Goal: Navigation & Orientation: Find specific page/section

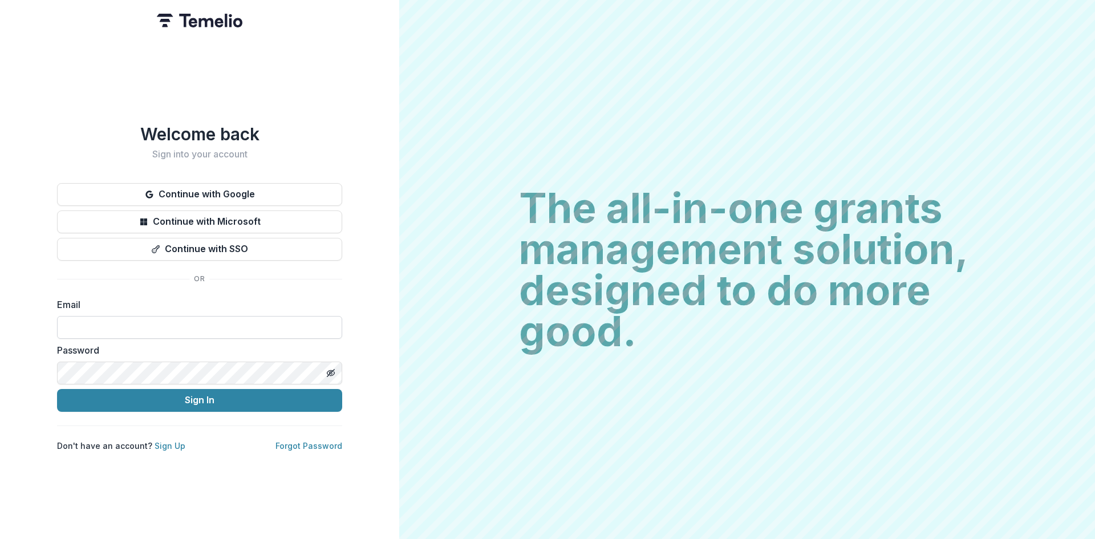
click at [106, 316] on input at bounding box center [199, 327] width 285 height 23
type input "**********"
click at [57, 389] on button "Sign In" at bounding box center [199, 400] width 285 height 23
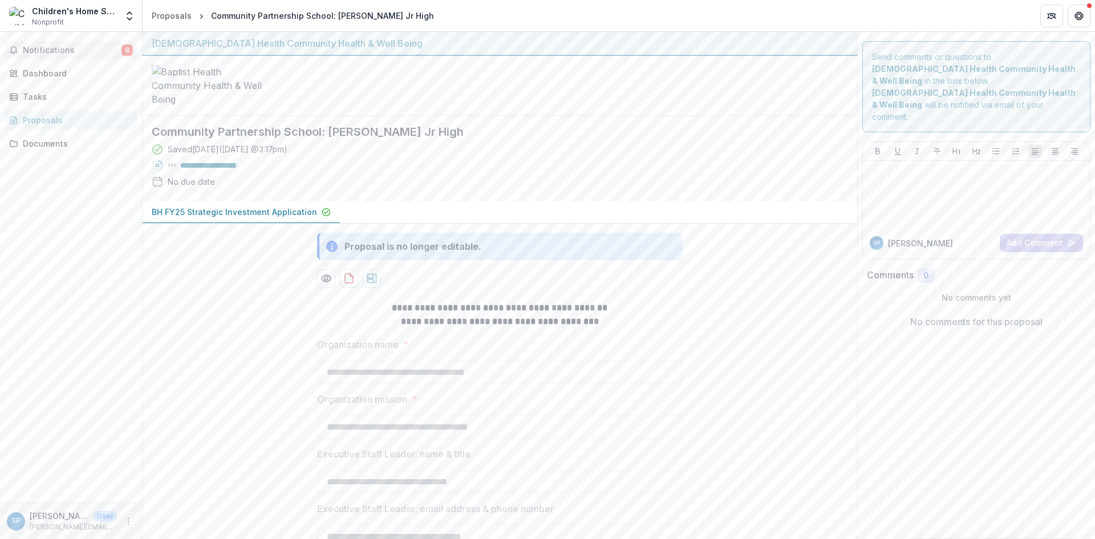
click at [51, 47] on span "Notifications" at bounding box center [72, 51] width 99 height 10
click at [36, 73] on div "Dashboard" at bounding box center [75, 73] width 105 height 12
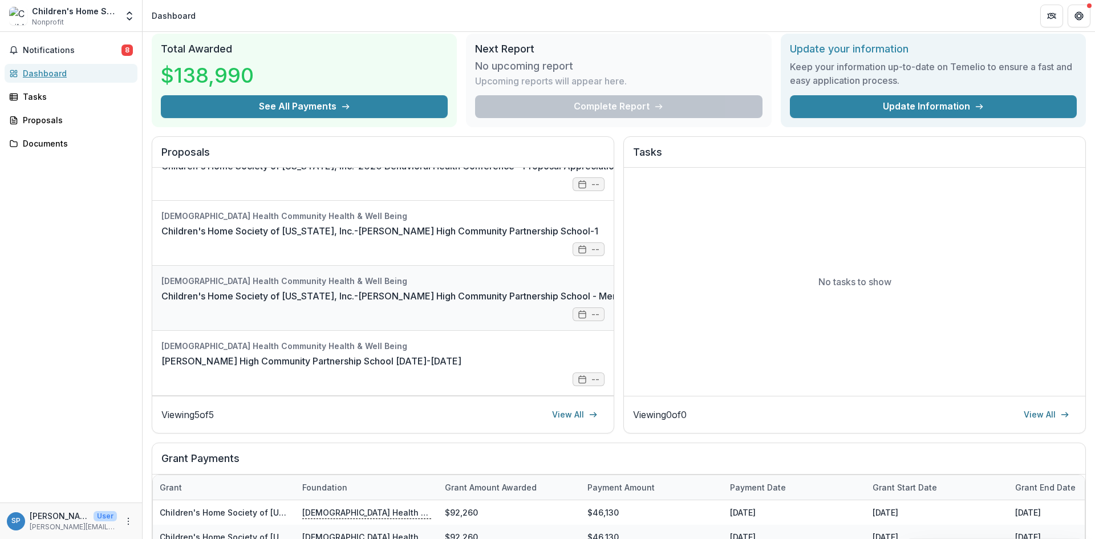
scroll to position [57, 0]
